Goal: Task Accomplishment & Management: Use online tool/utility

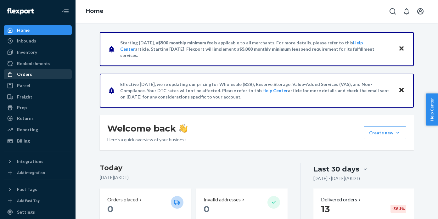
click at [32, 75] on div "Orders" at bounding box center [37, 74] width 67 height 9
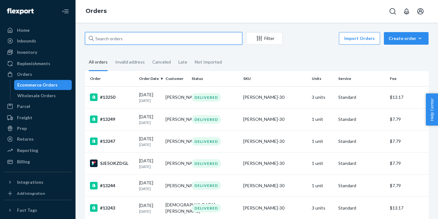
click at [221, 40] on input "text" at bounding box center [163, 38] width 157 height 13
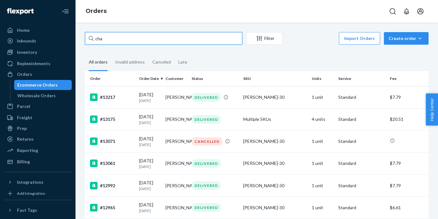
type input "char"
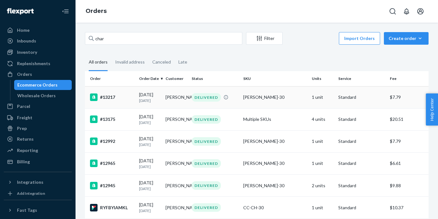
click at [112, 99] on div "#13217" at bounding box center [112, 98] width 44 height 8
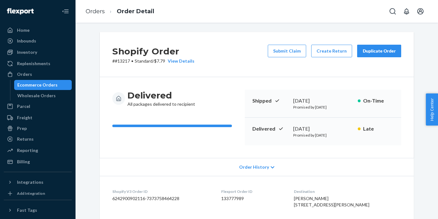
click at [376, 50] on div "Duplicate Order" at bounding box center [379, 51] width 33 height 6
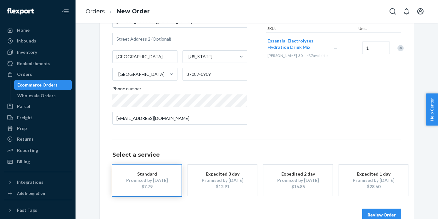
scroll to position [99, 0]
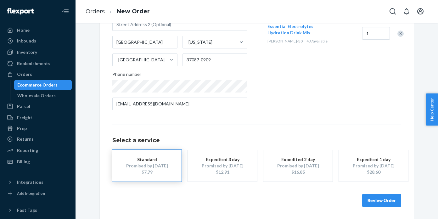
click at [390, 197] on button "Review Order" at bounding box center [381, 200] width 39 height 13
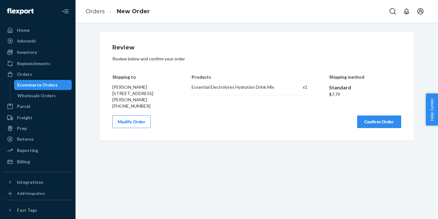
scroll to position [0, 0]
click at [380, 124] on button "Confirm Order" at bounding box center [379, 122] width 44 height 13
